Goal: Task Accomplishment & Management: Use online tool/utility

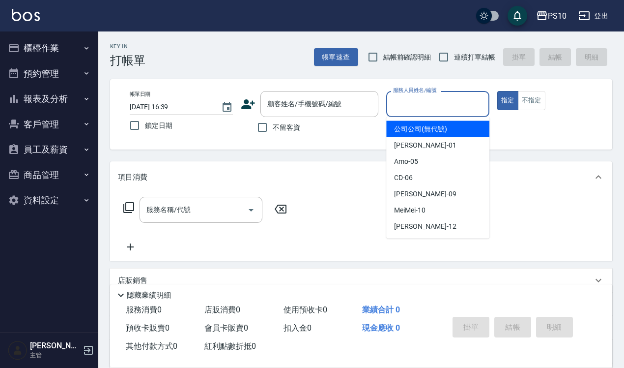
click at [435, 104] on input "服務人員姓名/編號" at bounding box center [438, 103] width 94 height 17
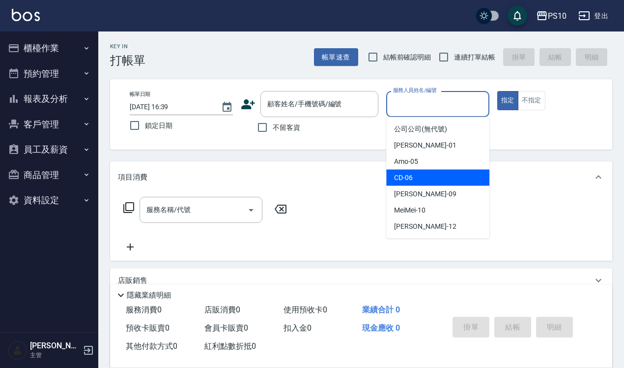
click at [407, 181] on span "CD -06" at bounding box center [403, 178] width 19 height 10
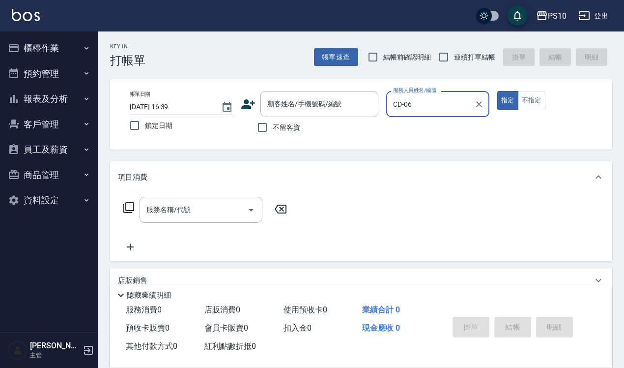
type input "CD-06"
click at [506, 102] on button "指定" at bounding box center [508, 100] width 21 height 19
click at [182, 214] on input "服務名稱/代號" at bounding box center [193, 209] width 99 height 17
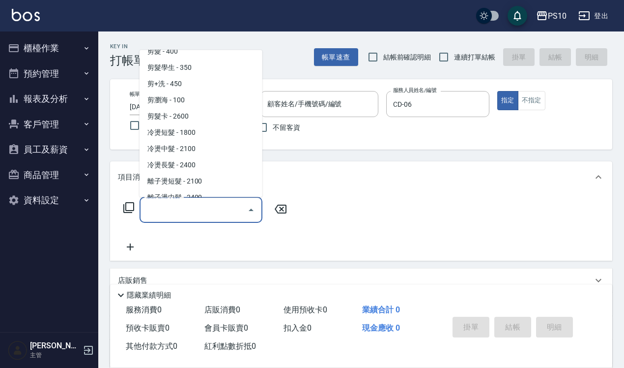
scroll to position [123, 0]
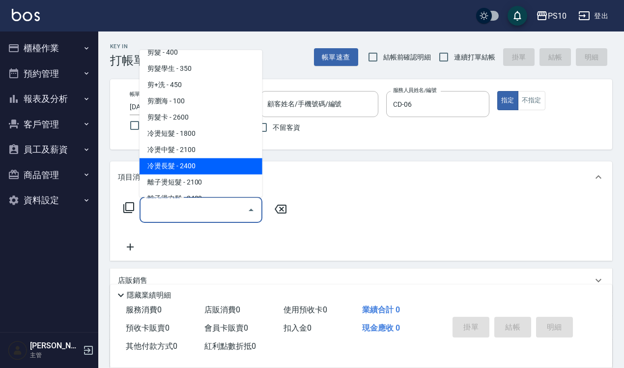
click at [180, 167] on span "冷燙長髮 - 2400" at bounding box center [201, 166] width 123 height 16
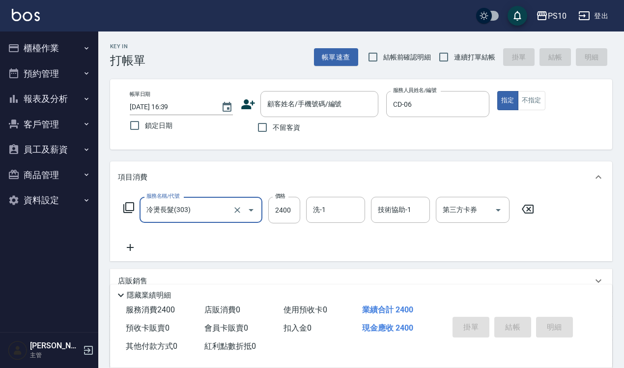
click at [181, 212] on input "冷燙長髮(303)" at bounding box center [187, 209] width 87 height 17
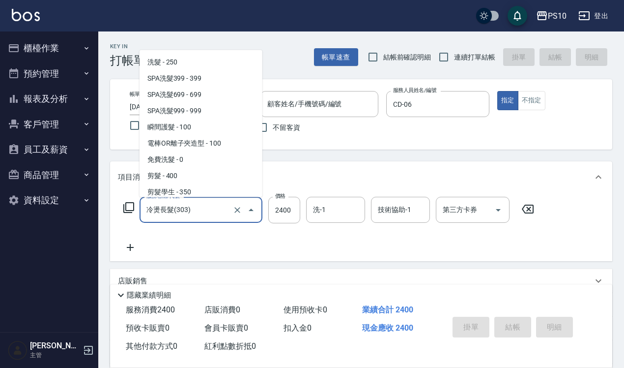
scroll to position [100, 0]
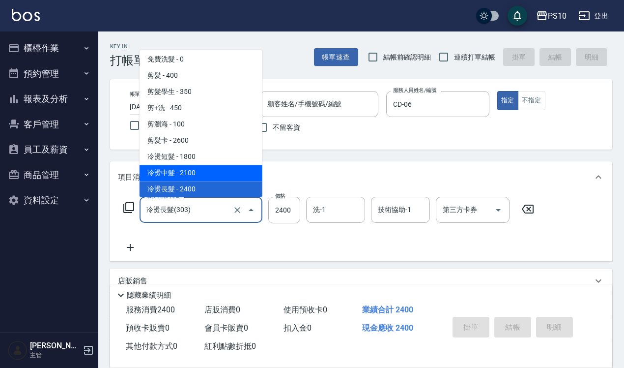
click at [189, 172] on span "冷燙中髮 - 2100" at bounding box center [201, 173] width 123 height 16
type input "冷燙中髮(302)"
type input "2100"
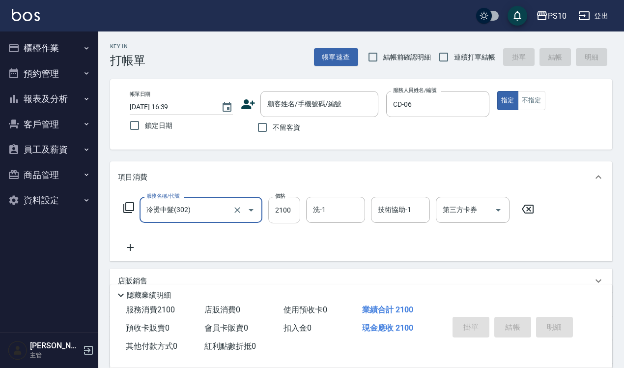
click at [285, 207] on input "2100" at bounding box center [284, 210] width 32 height 27
click at [197, 210] on input "冷燙中髮(302)" at bounding box center [187, 209] width 87 height 17
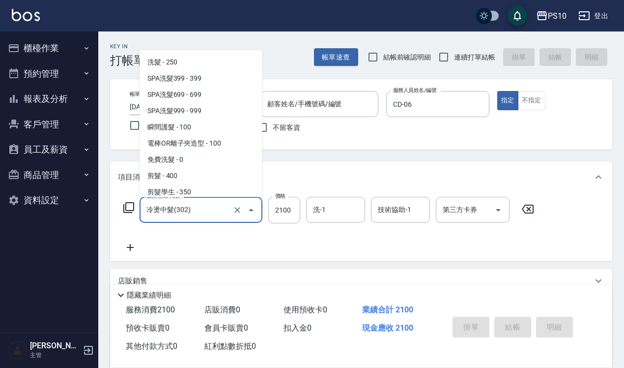
scroll to position [84, 0]
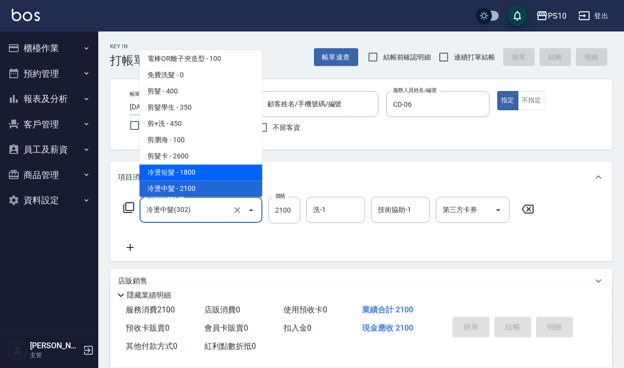
click at [191, 173] on span "冷燙短髮 - 1800" at bounding box center [201, 172] width 123 height 16
type input "冷燙短髮(301)"
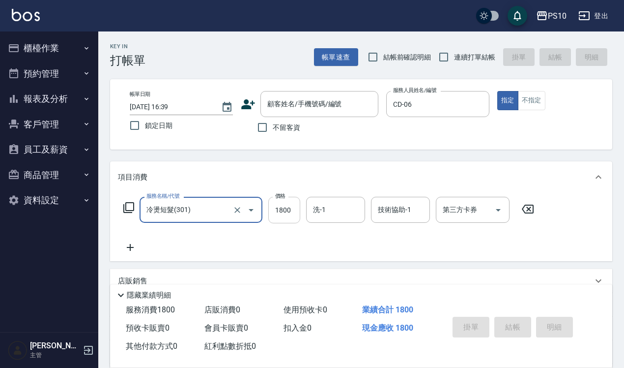
click at [285, 211] on input "1800" at bounding box center [284, 210] width 32 height 27
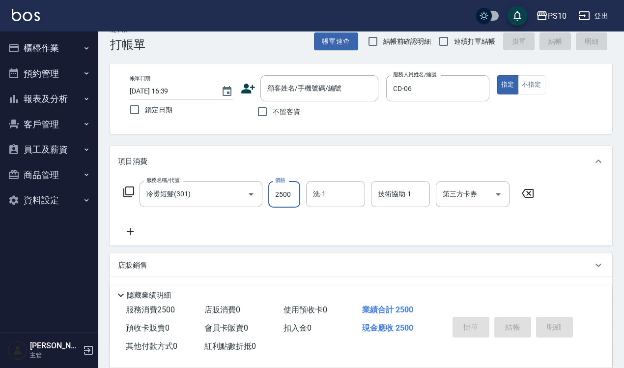
scroll to position [112, 0]
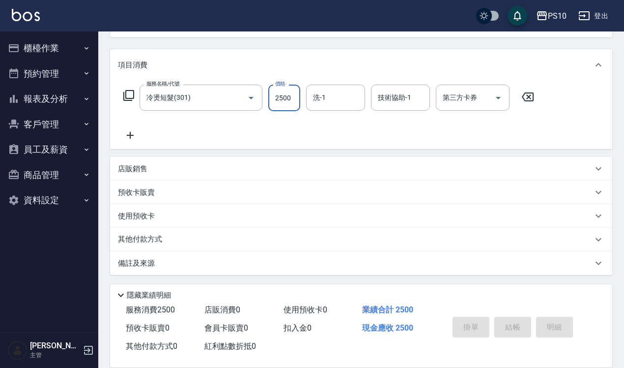
type input "2500"
click at [143, 242] on p "其他付款方式" at bounding box center [142, 239] width 49 height 11
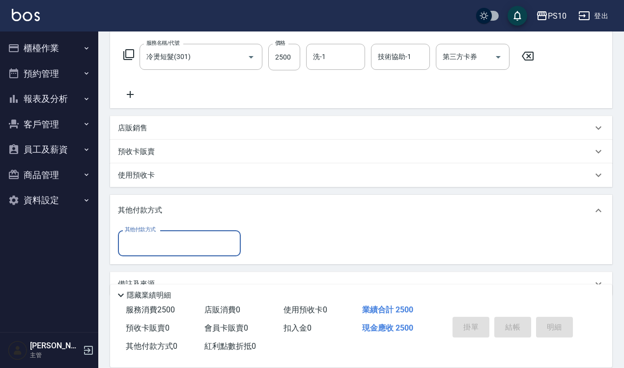
scroll to position [174, 0]
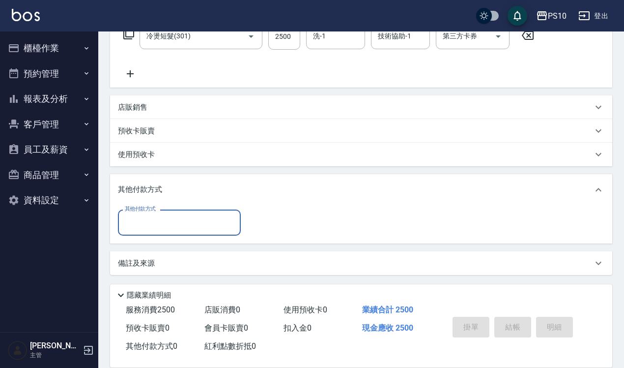
click at [147, 219] on input "其他付款方式" at bounding box center [179, 222] width 114 height 17
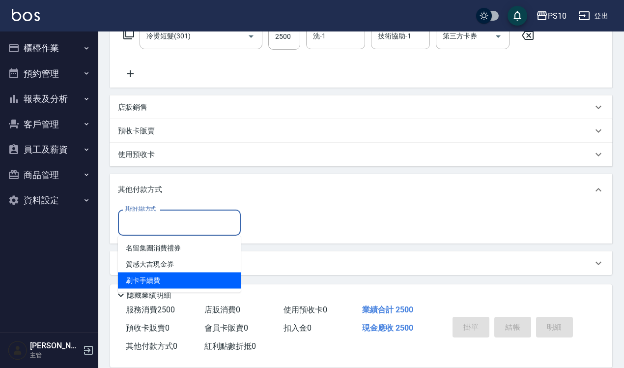
click at [146, 285] on span "刷卡手續費" at bounding box center [179, 280] width 123 height 16
type input "刷卡手續費"
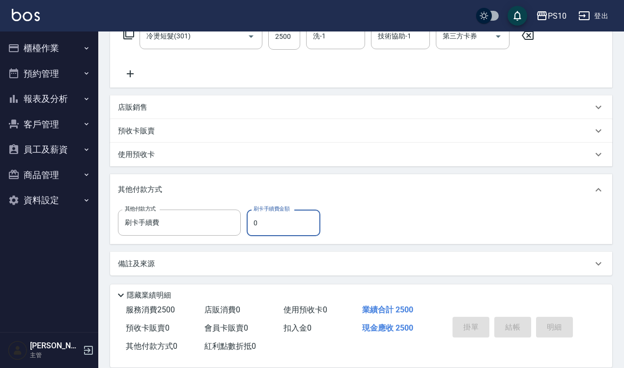
click at [264, 220] on input "0" at bounding box center [284, 222] width 74 height 27
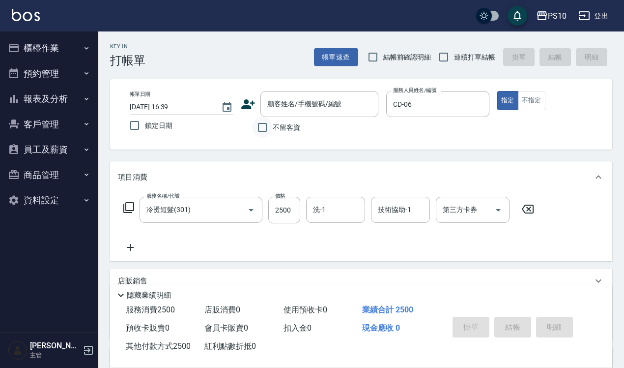
type input "2500"
click at [262, 124] on input "不留客資" at bounding box center [262, 127] width 21 height 21
checkbox input "true"
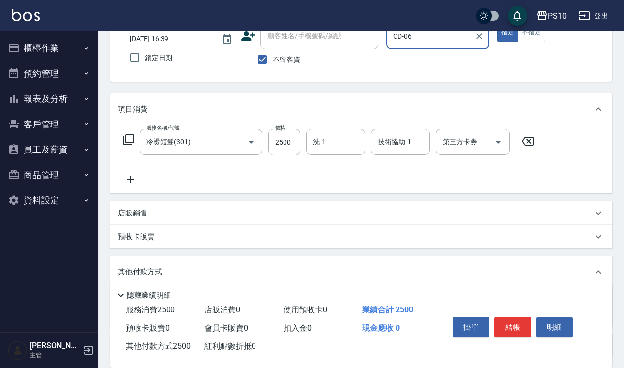
scroll to position [151, 0]
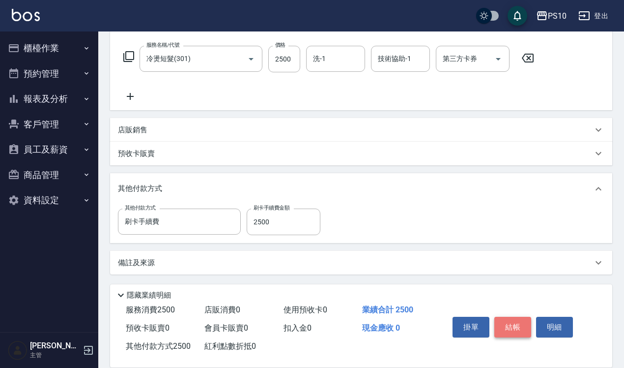
click at [508, 317] on button "結帳" at bounding box center [513, 327] width 37 height 21
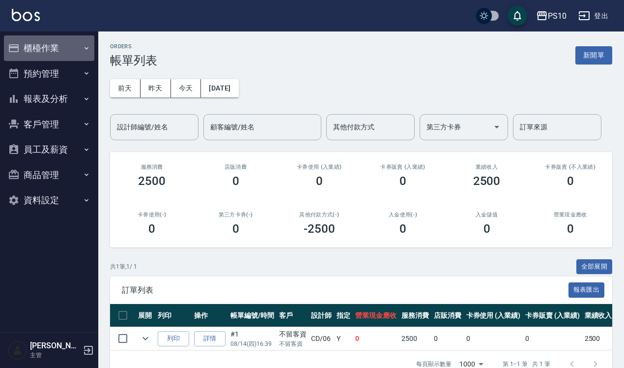
click at [36, 55] on button "櫃檯作業" at bounding box center [49, 48] width 90 height 26
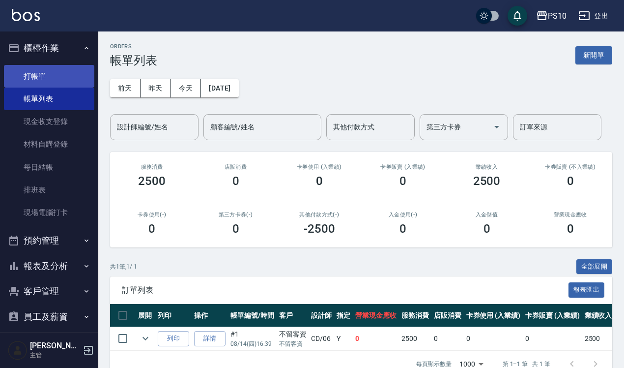
click at [37, 80] on link "打帳單" at bounding box center [49, 76] width 90 height 23
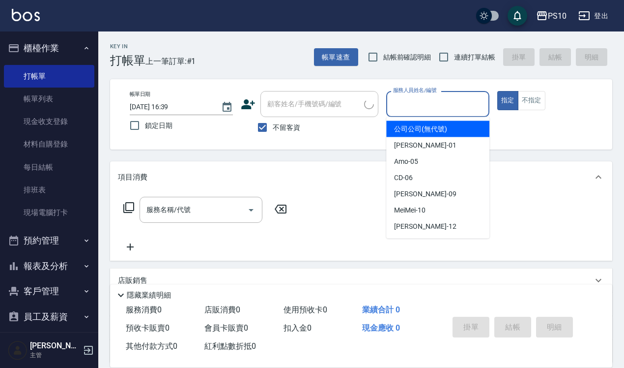
click at [440, 101] on input "服務人員姓名/編號" at bounding box center [438, 103] width 94 height 17
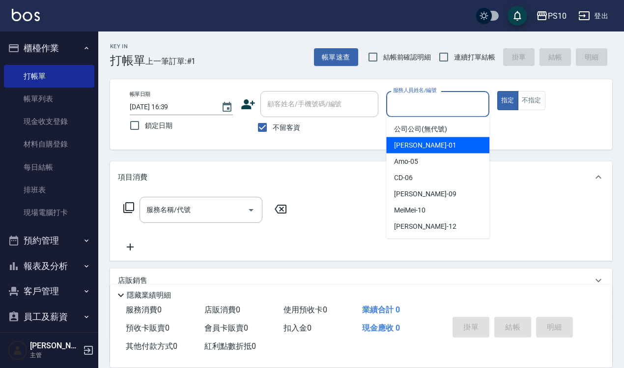
click at [416, 145] on span "[PERSON_NAME] -01" at bounding box center [425, 145] width 62 height 10
type input "[PERSON_NAME]-01"
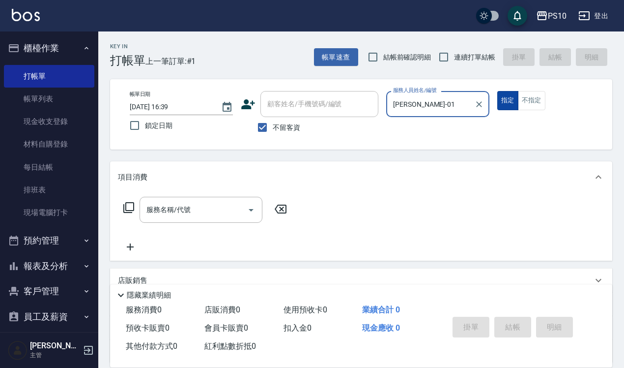
click at [507, 102] on button "指定" at bounding box center [508, 100] width 21 height 19
click at [143, 214] on div "服務名稱/代號" at bounding box center [201, 210] width 123 height 26
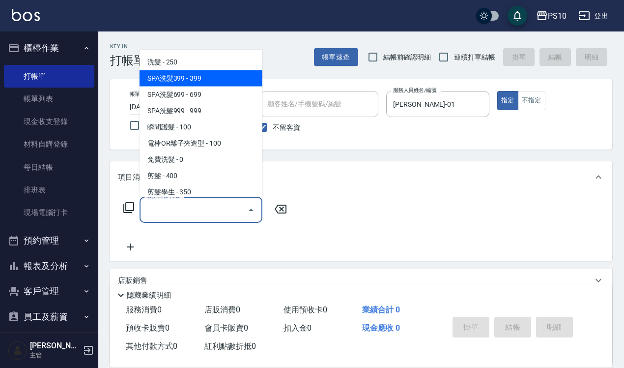
click at [195, 75] on span "SPA洗髮399 - 399" at bounding box center [201, 78] width 123 height 16
type input "SPA洗髮399(102)"
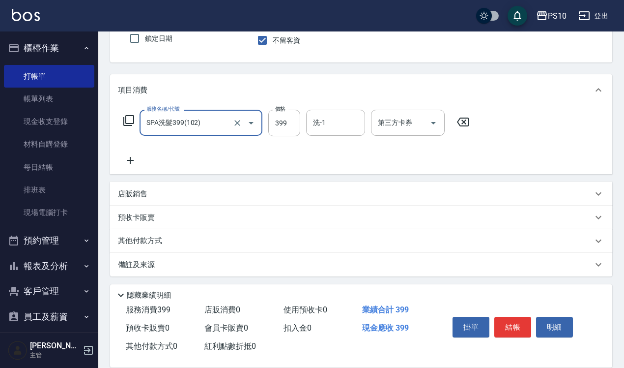
scroll to position [89, 0]
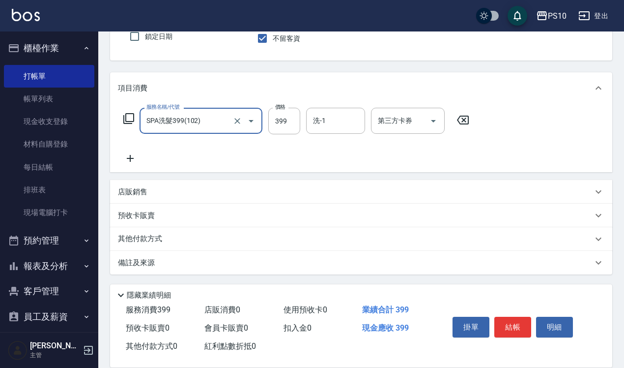
click at [143, 237] on p "其他付款方式" at bounding box center [142, 239] width 49 height 11
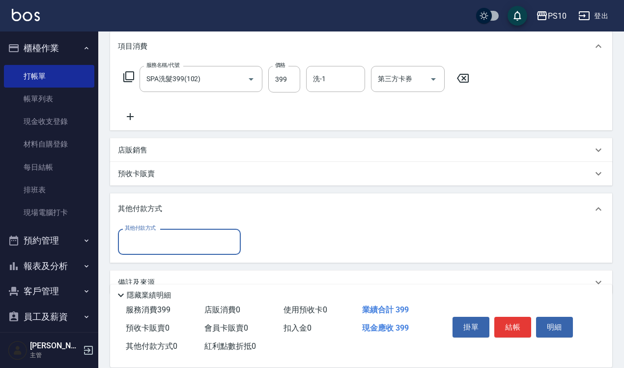
scroll to position [150, 0]
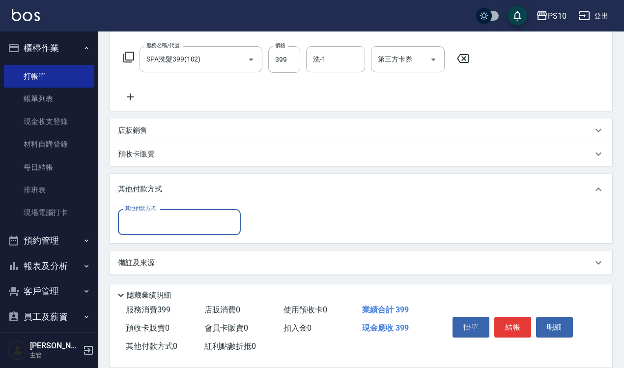
click at [149, 226] on input "其他付款方式" at bounding box center [179, 221] width 114 height 17
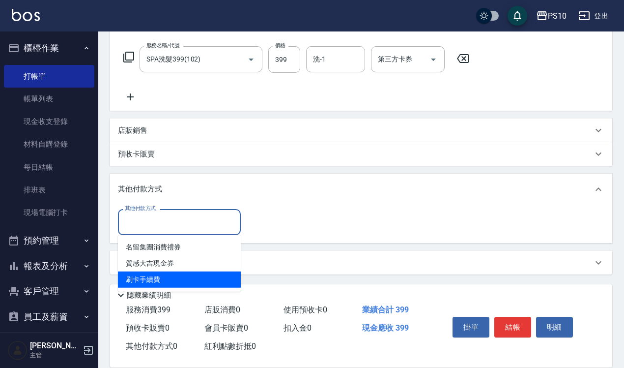
click at [144, 281] on span "刷卡手續費" at bounding box center [179, 279] width 123 height 16
type input "刷卡手續費"
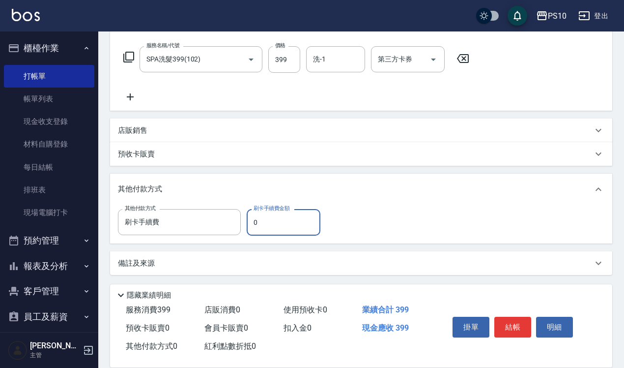
click at [274, 218] on input "0" at bounding box center [284, 222] width 74 height 27
type input "399"
click at [510, 319] on button "結帳" at bounding box center [513, 327] width 37 height 21
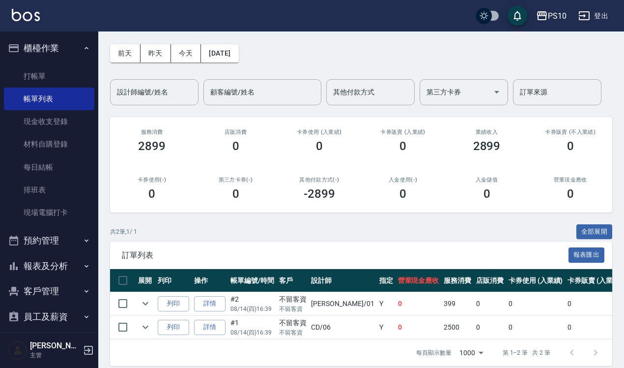
scroll to position [54, 0]
